Goal: Task Accomplishment & Management: Complete application form

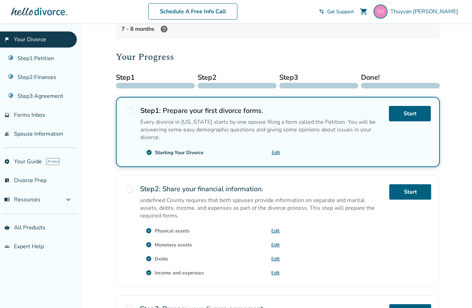
scroll to position [70, 0]
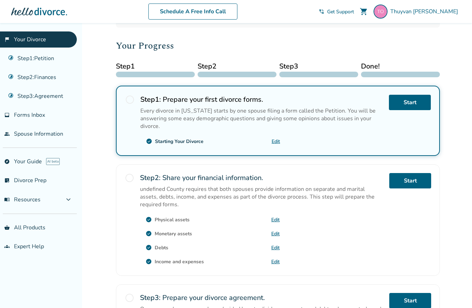
click at [275, 140] on link "Edit" at bounding box center [276, 141] width 8 height 7
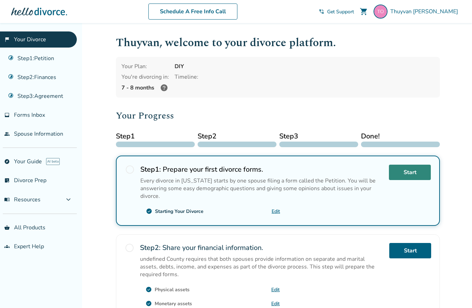
click at [402, 175] on link "Start" at bounding box center [410, 172] width 42 height 15
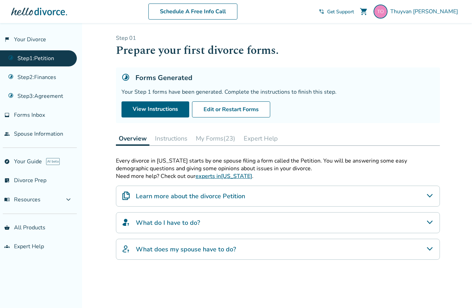
click at [220, 133] on button "My Forms (23)" at bounding box center [215, 138] width 45 height 14
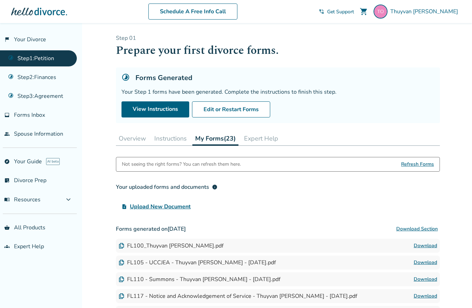
click at [160, 206] on span "Upload New Document" at bounding box center [160, 206] width 61 height 8
click at [0, 0] on input "upload_file Upload New Document" at bounding box center [0, 0] width 0 height 0
click at [143, 140] on button "Overview" at bounding box center [132, 138] width 33 height 14
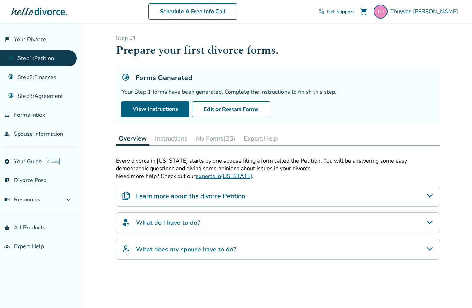
click at [202, 136] on button "My Forms (23)" at bounding box center [215, 138] width 45 height 14
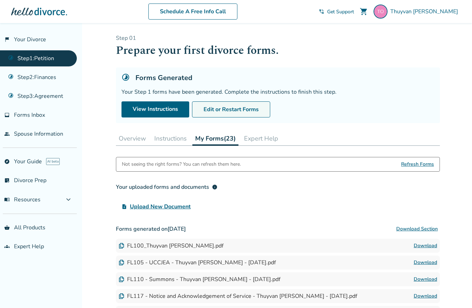
click at [233, 109] on button "Edit or Restart Forms" at bounding box center [231, 109] width 78 height 16
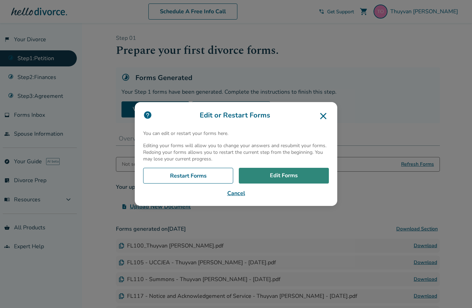
click at [269, 176] on link "Edit Forms" at bounding box center [284, 176] width 90 height 16
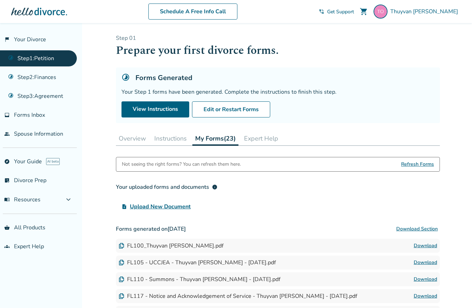
click at [426, 245] on link "Download" at bounding box center [425, 245] width 23 height 8
